Goal: Task Accomplishment & Management: Manage account settings

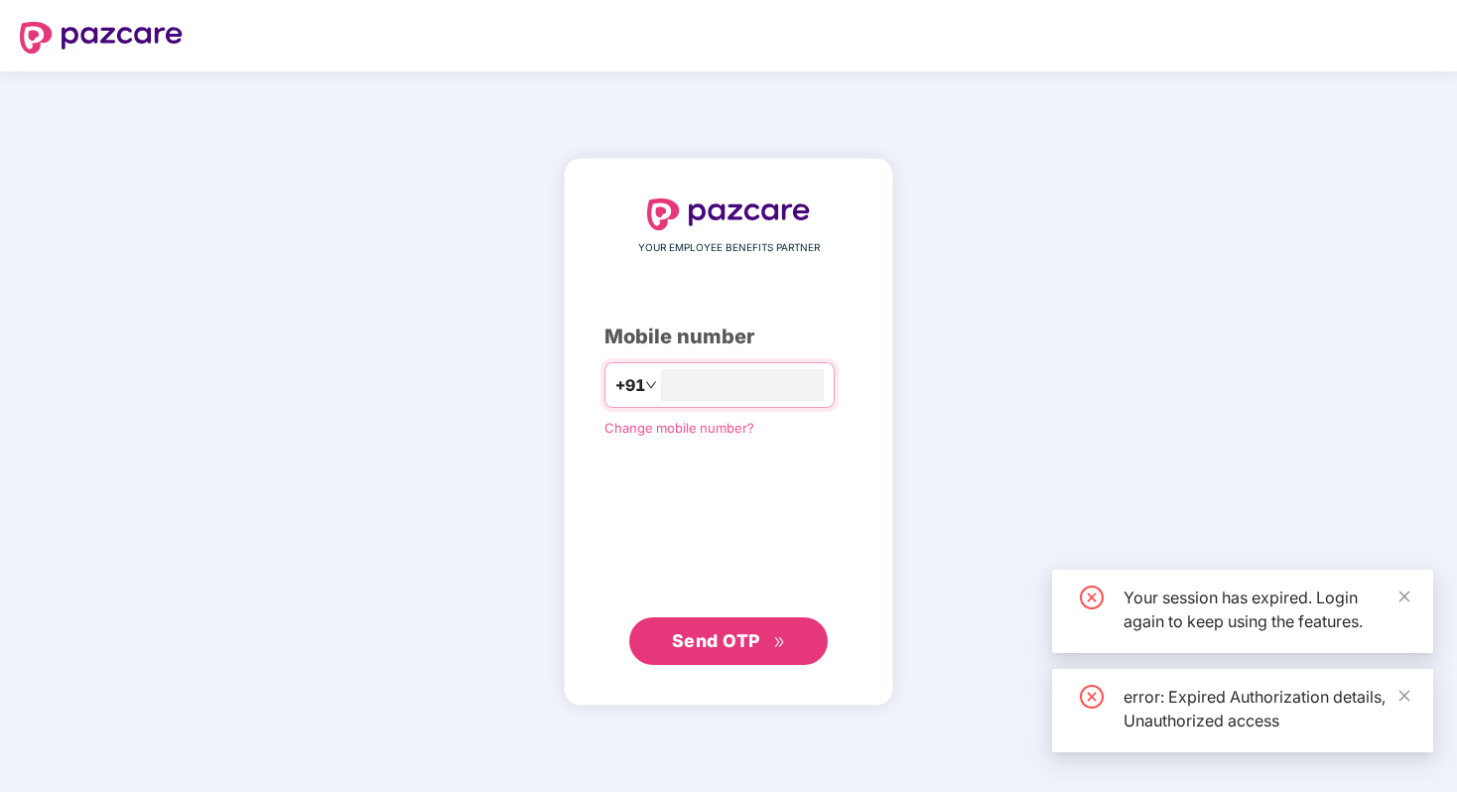
type input "*"
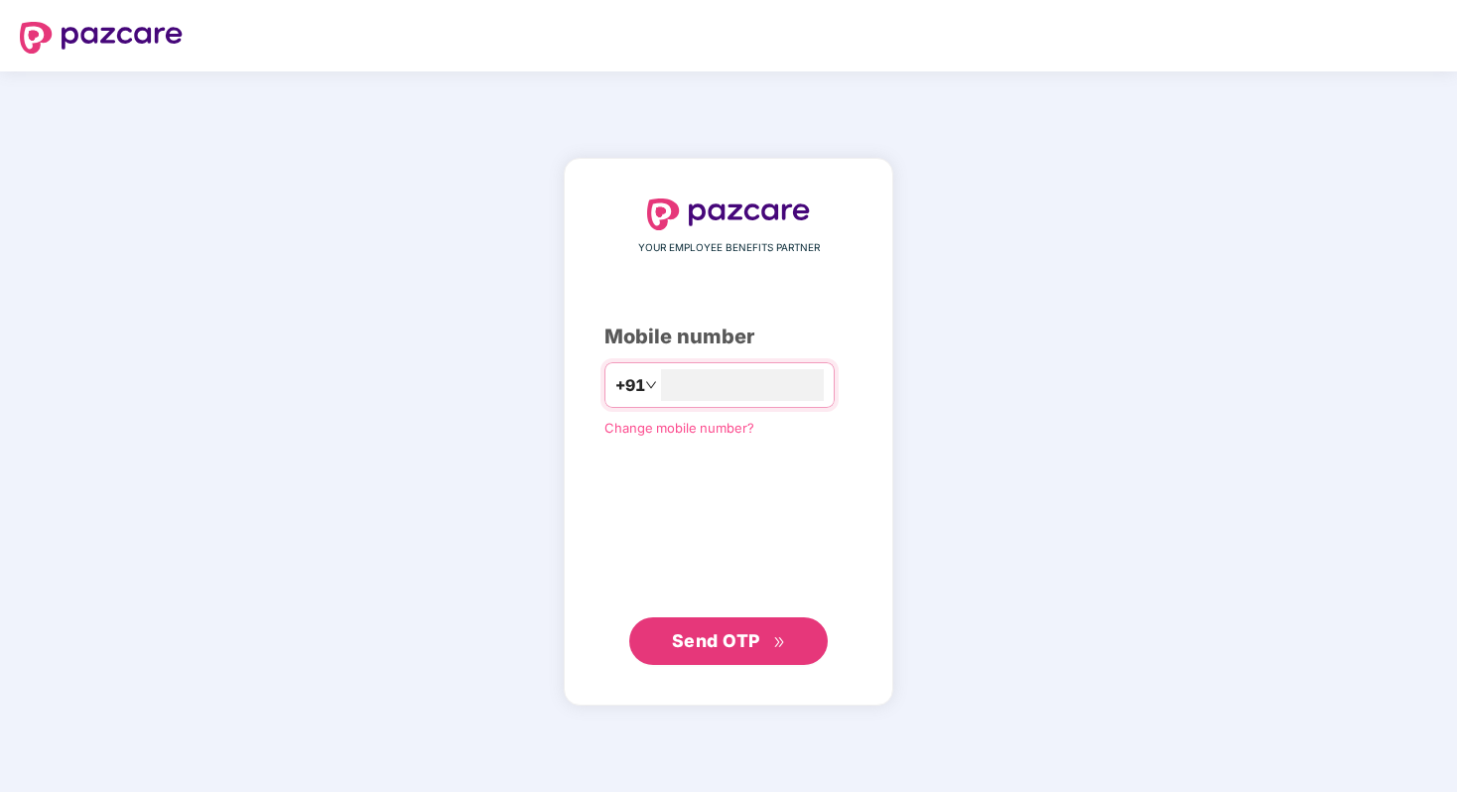
type input "**********"
click at [699, 643] on span "Send OTP" at bounding box center [716, 640] width 88 height 21
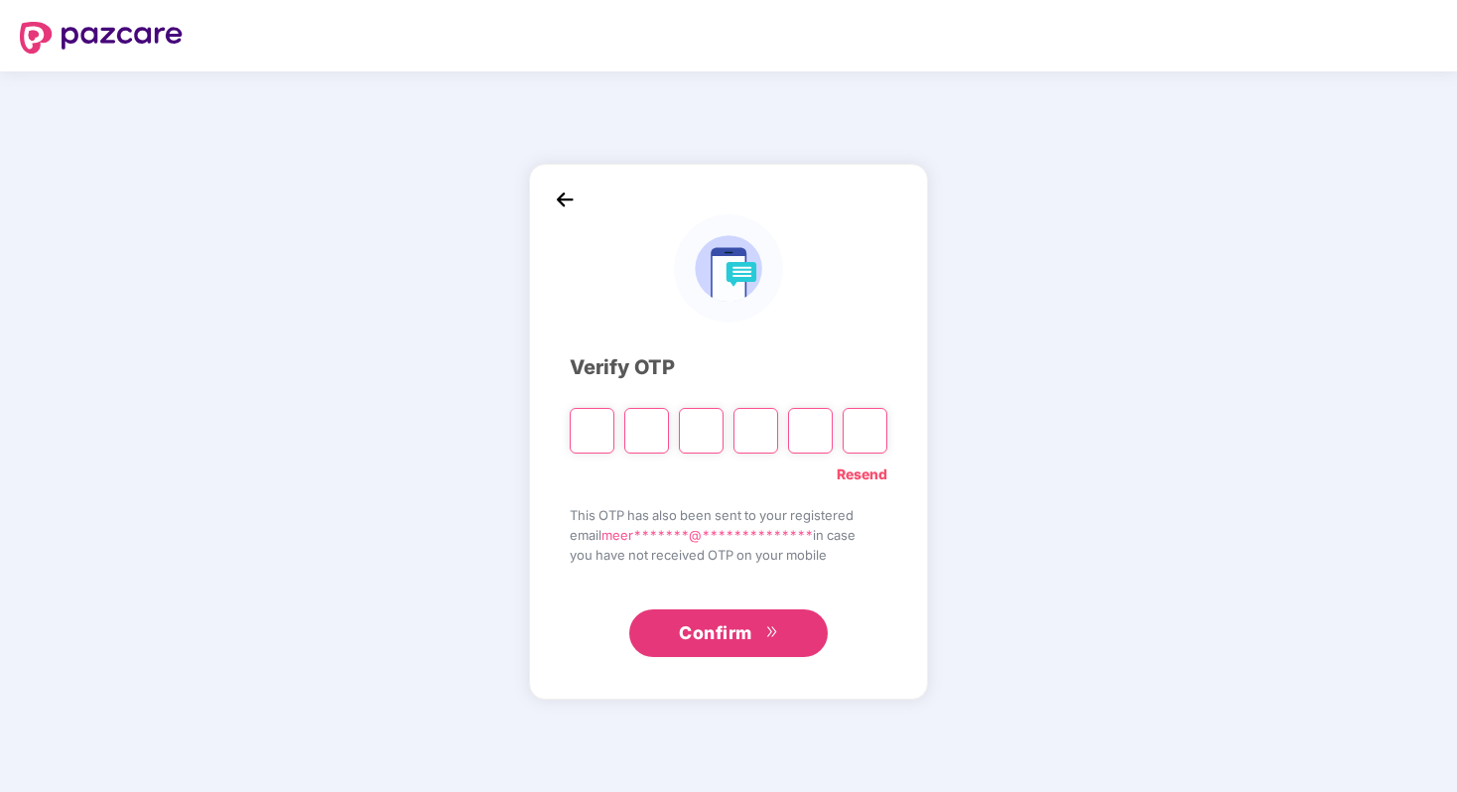
paste input "*"
type input "*"
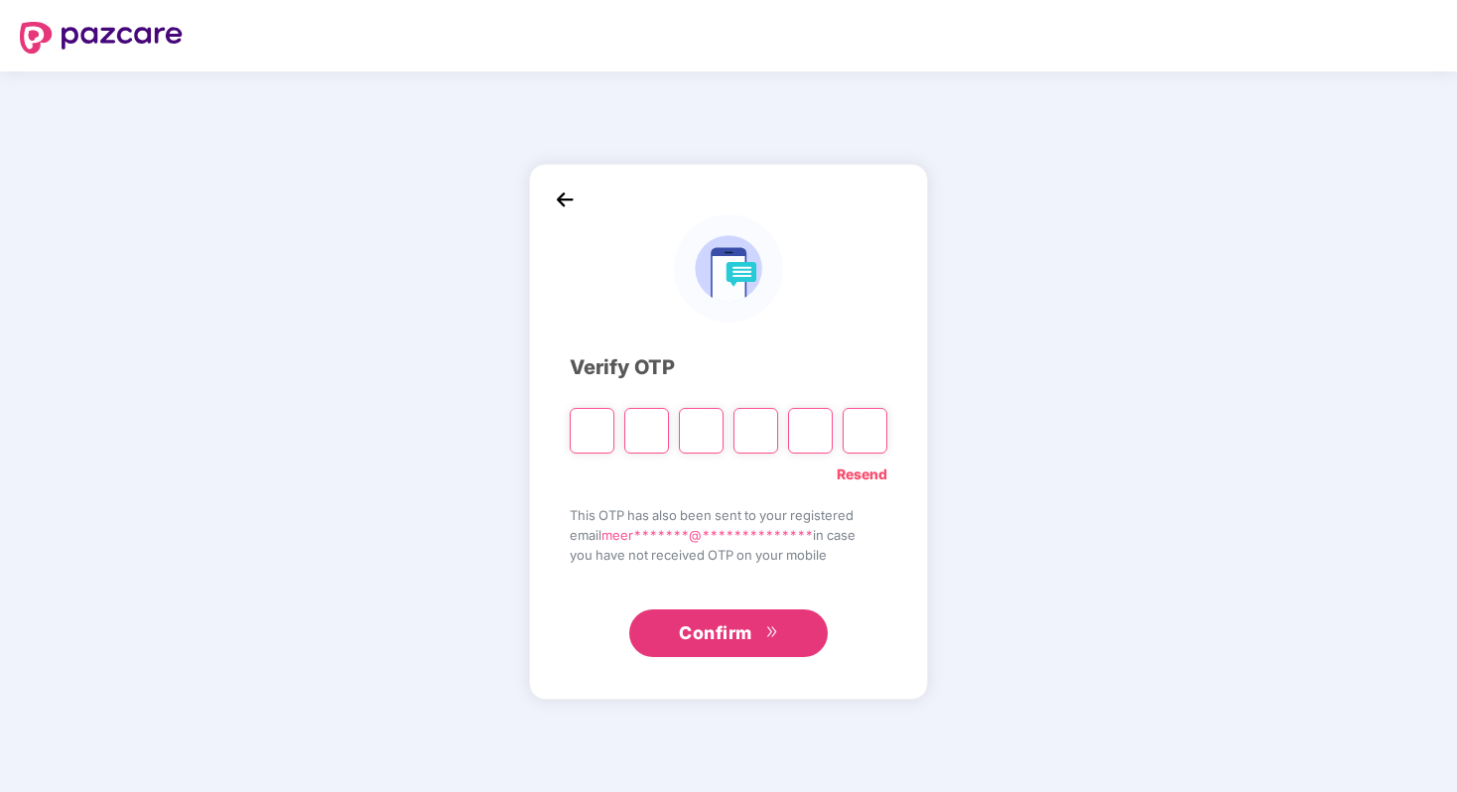
type input "*"
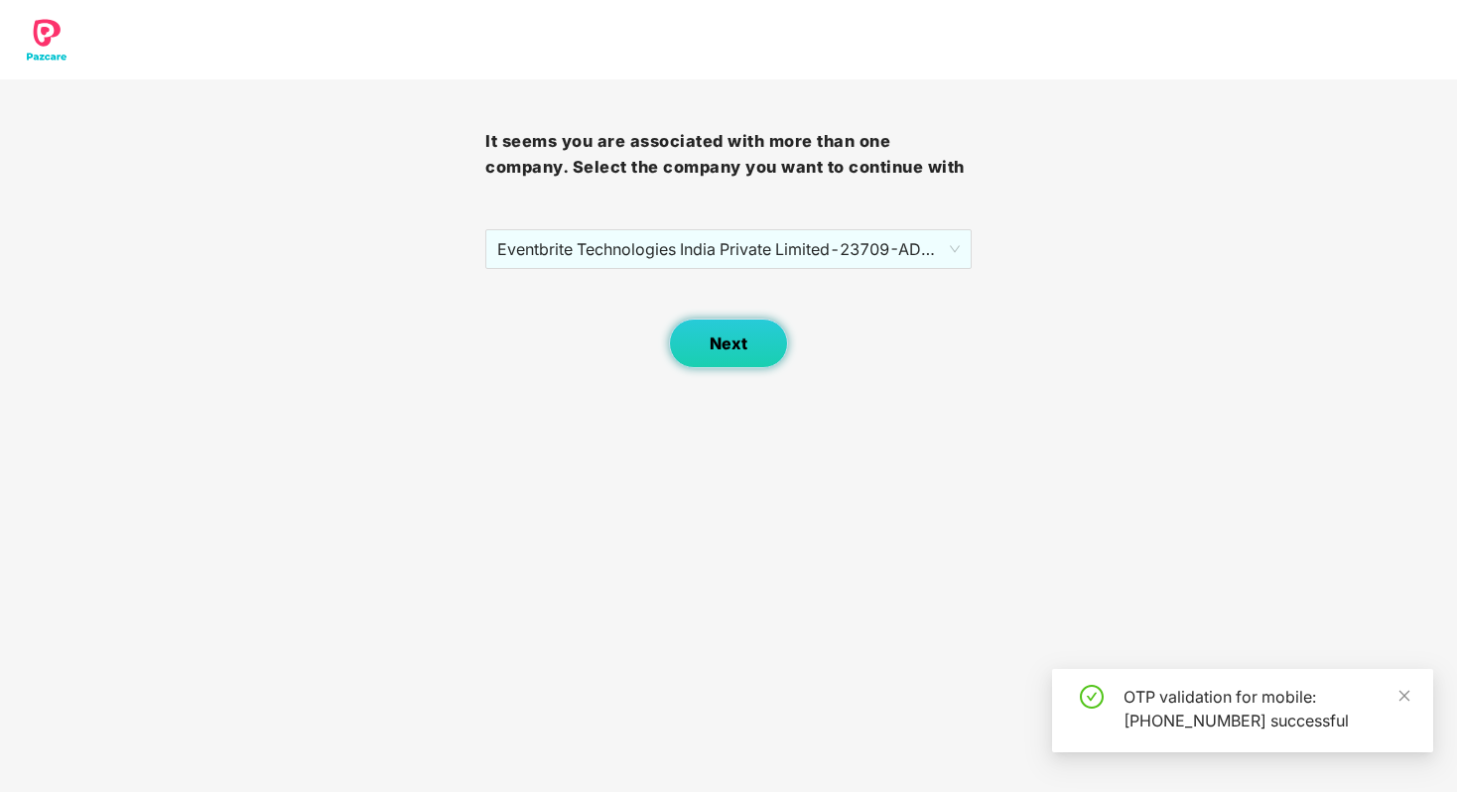
click at [763, 345] on button "Next" at bounding box center [728, 344] width 119 height 50
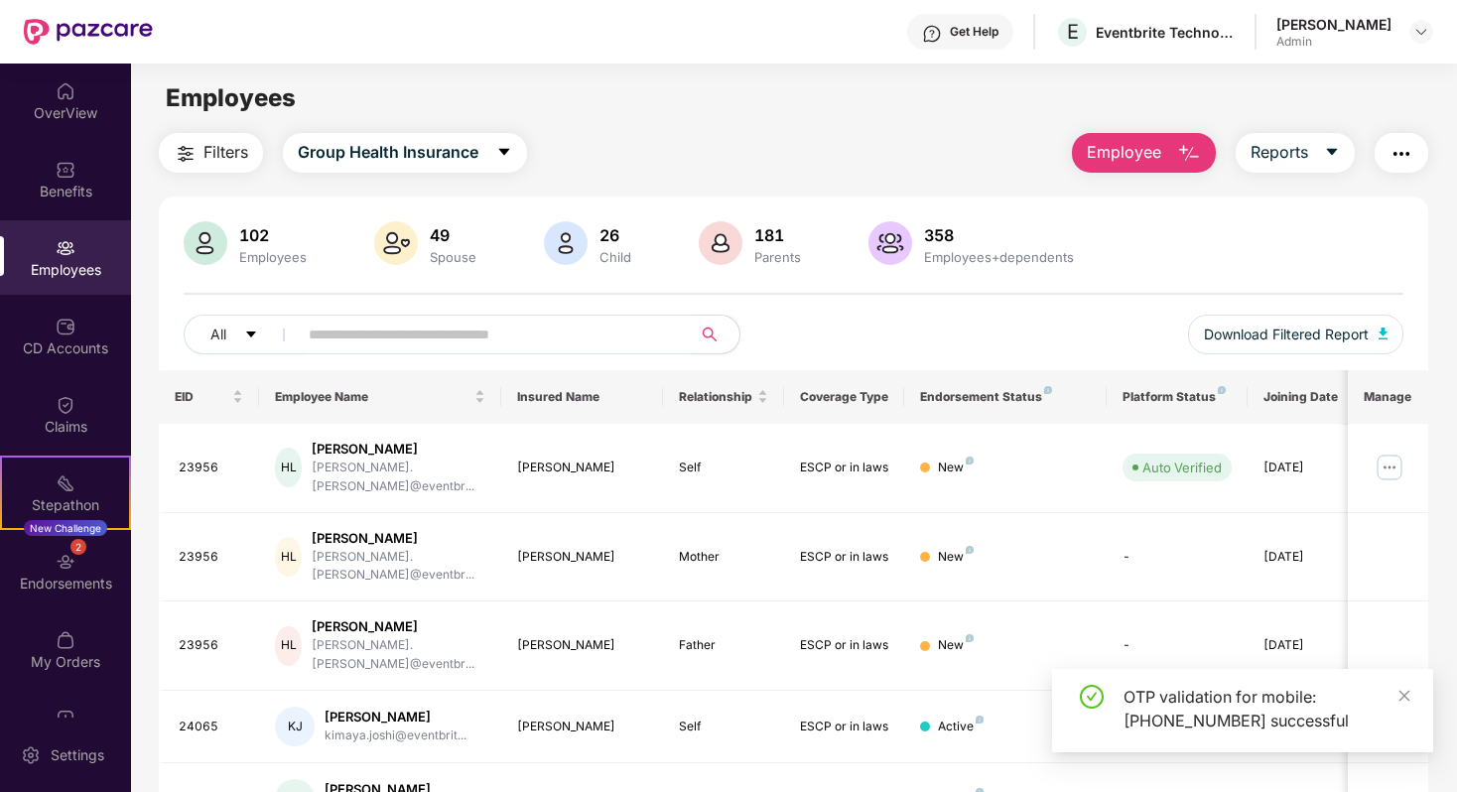
click at [563, 349] on span at bounding box center [488, 335] width 407 height 40
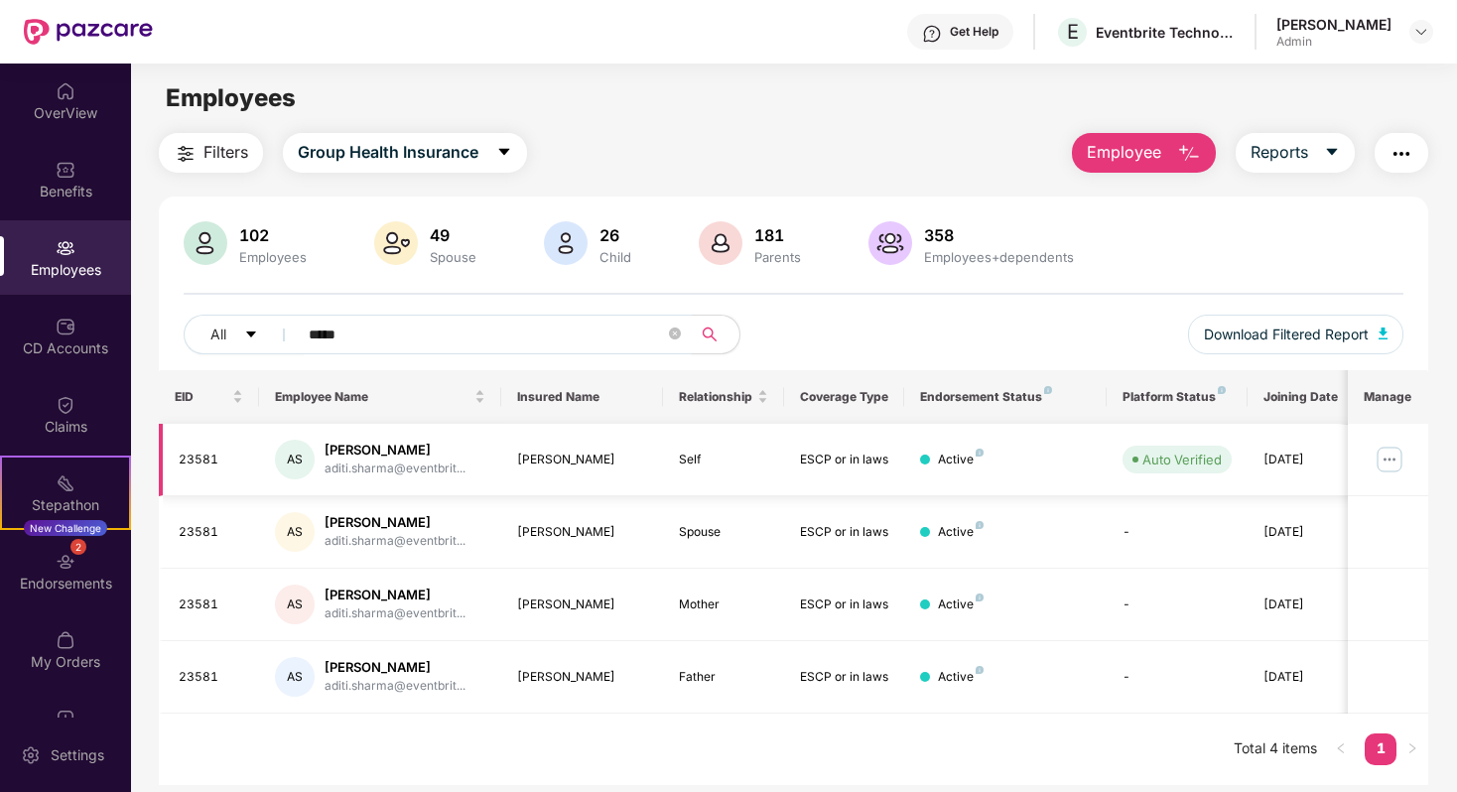
type input "*****"
click at [1386, 460] on img at bounding box center [1389, 460] width 32 height 32
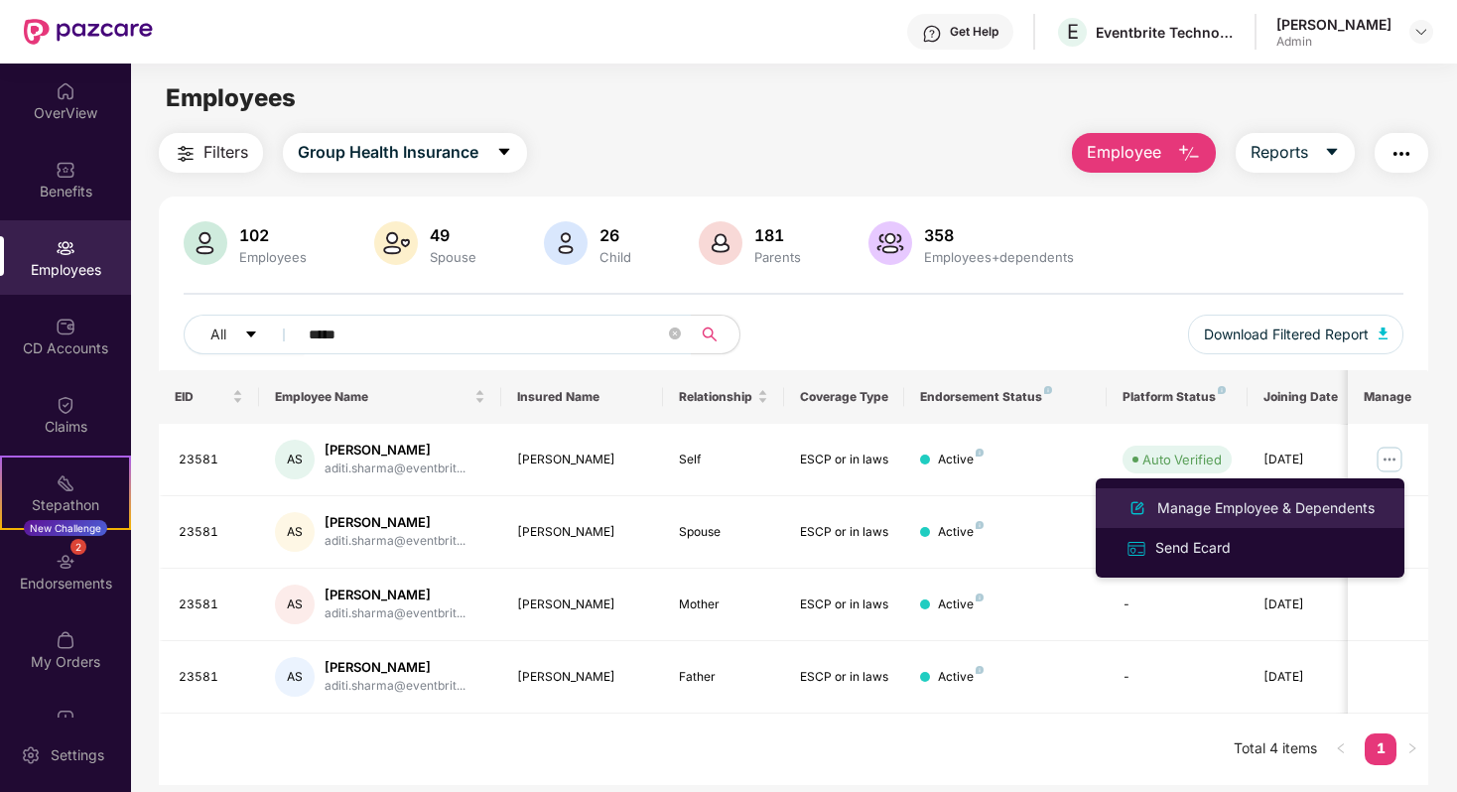
click at [1244, 517] on div "Manage Employee & Dependents" at bounding box center [1265, 508] width 225 height 22
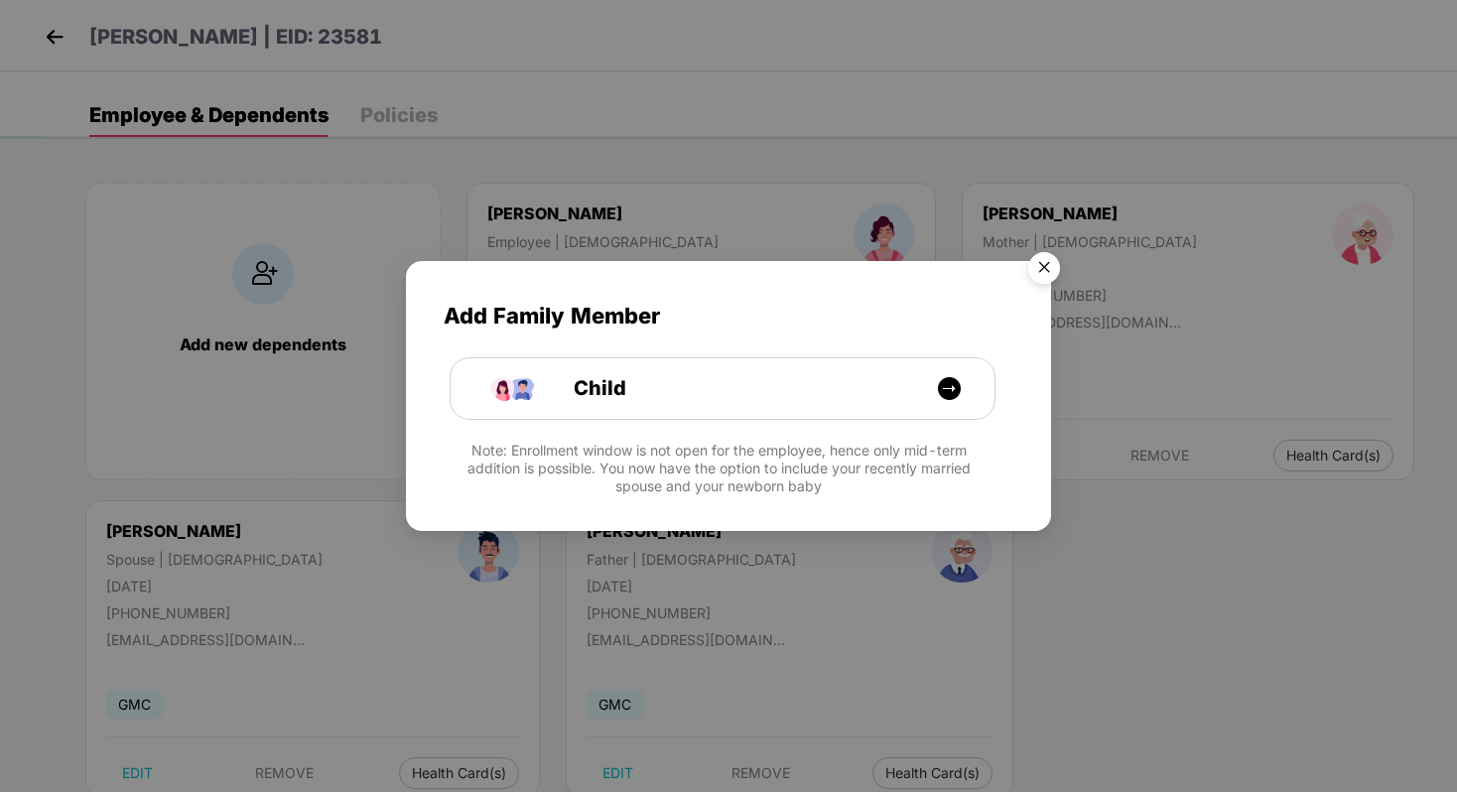
click at [1050, 266] on img "Close" at bounding box center [1044, 271] width 56 height 56
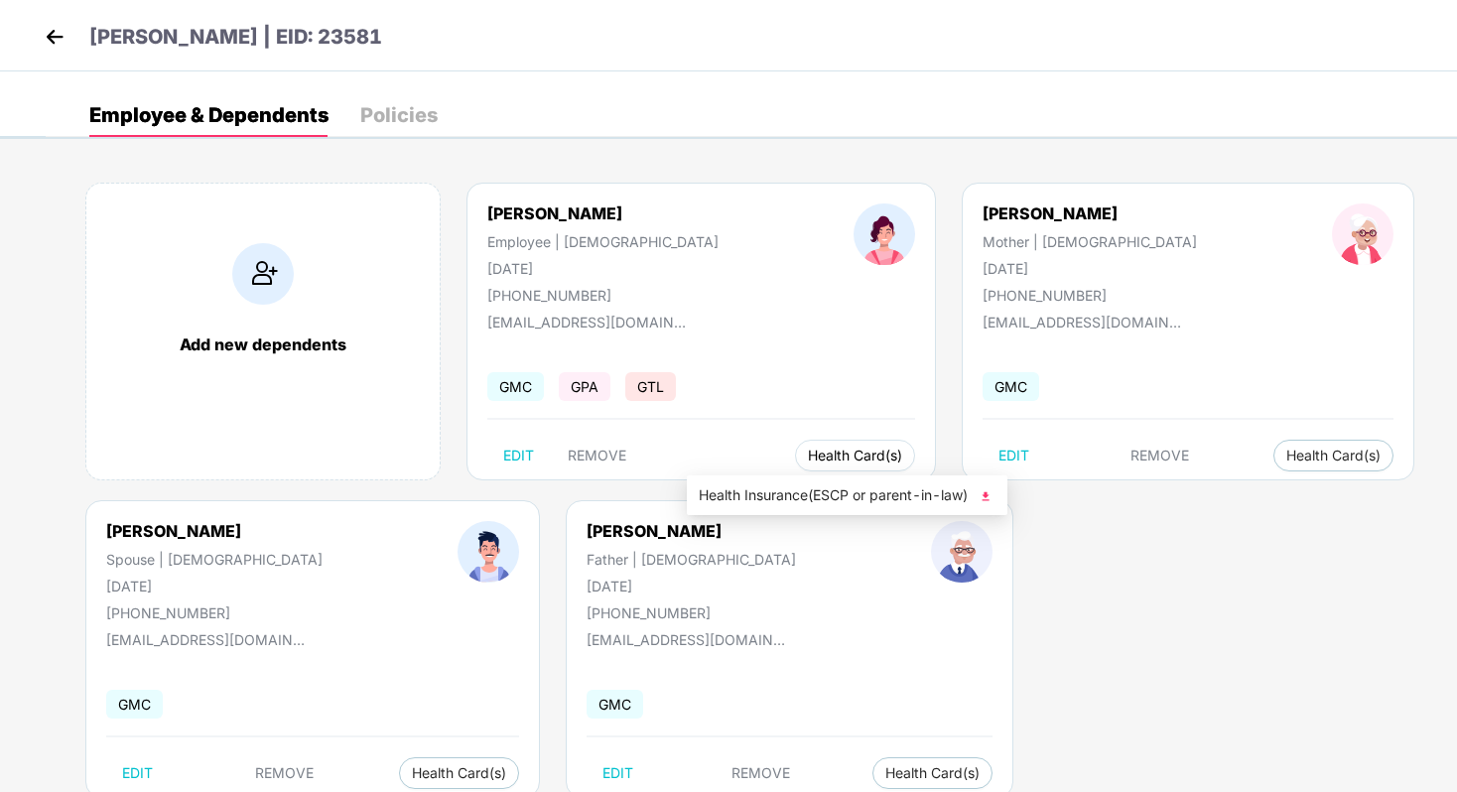
click at [808, 460] on span "Health Card(s)" at bounding box center [855, 455] width 94 height 10
click at [795, 446] on button "Health Card(s)" at bounding box center [855, 456] width 120 height 32
click at [795, 445] on button "Health Card(s)" at bounding box center [855, 456] width 120 height 32
click at [394, 134] on div "Policies" at bounding box center [398, 115] width 77 height 44
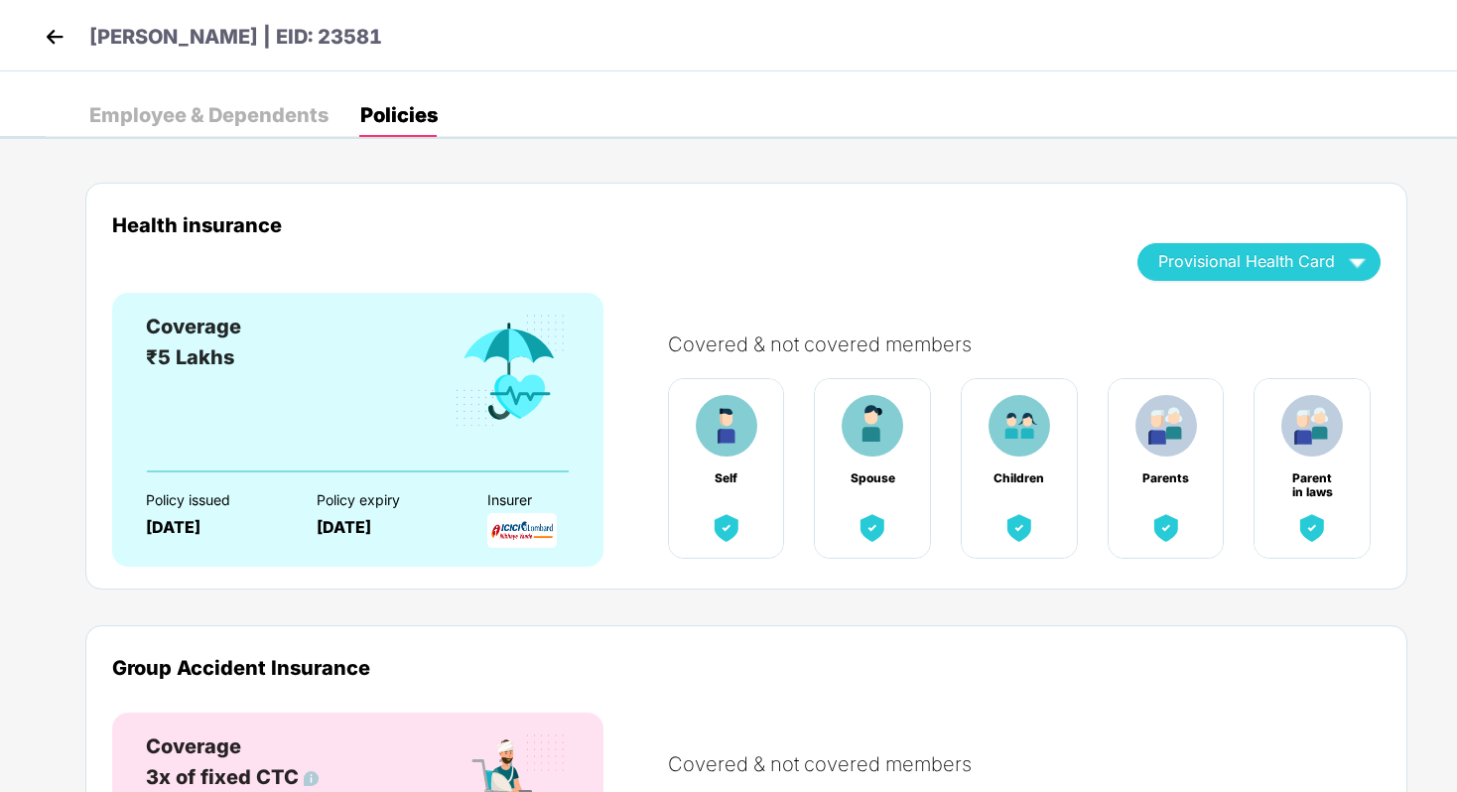
click at [266, 118] on div "Employee & Dependents" at bounding box center [208, 115] width 239 height 20
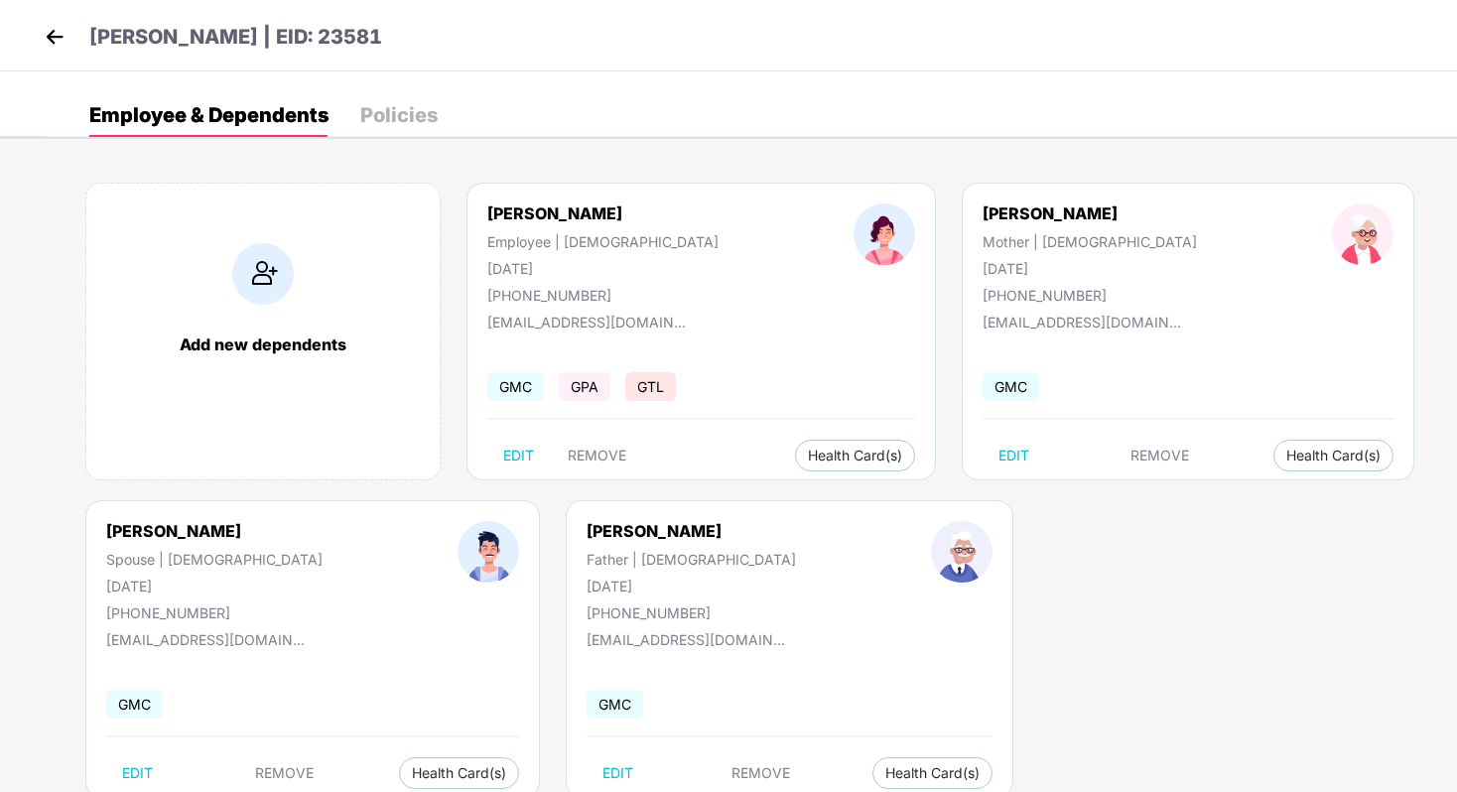
click at [549, 252] on div "[PERSON_NAME] Employee | [DEMOGRAPHIC_DATA] [DATE] [PHONE_NUMBER]" at bounding box center [603, 253] width 366 height 100
click at [808, 450] on span "Health Card(s)" at bounding box center [855, 455] width 94 height 10
click at [807, 502] on span "Health Insurance(ESCP or parent-in-law)" at bounding box center [847, 495] width 297 height 22
